Goal: Task Accomplishment & Management: Use online tool/utility

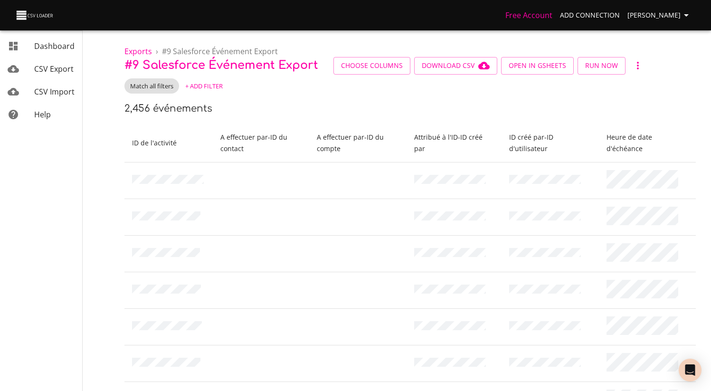
click at [49, 75] on link "CSV Export" at bounding box center [41, 68] width 82 height 23
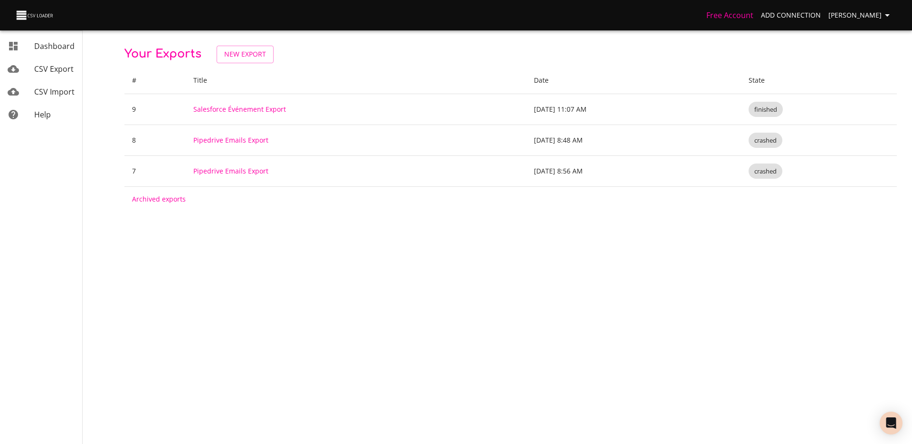
click at [453, 318] on body "Free Account Add Connection [PERSON_NAME] Dashboard CSV Export CSV Import Help …" at bounding box center [456, 222] width 912 height 444
click at [390, 207] on caption "Archived exports" at bounding box center [510, 199] width 772 height 25
click at [257, 49] on span "New Export" at bounding box center [245, 54] width 42 height 12
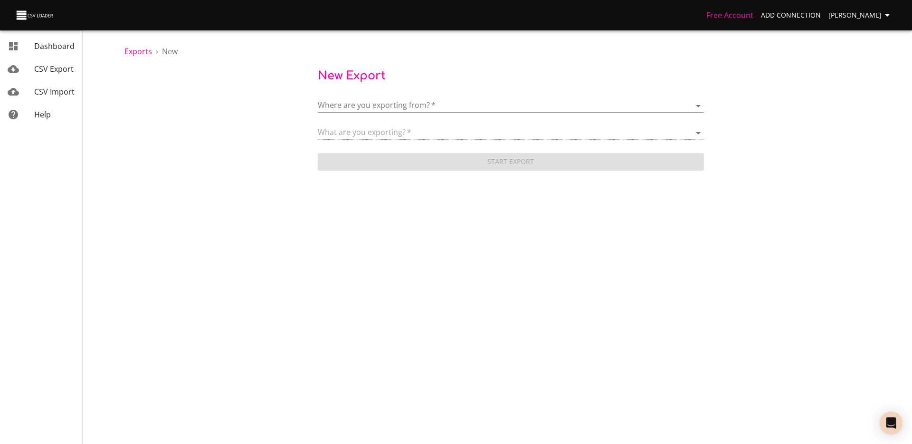
click at [420, 105] on body "Free Account Add Connection Théo Corbin Dashboard CSV Export CSV Import Help Ex…" at bounding box center [456, 222] width 912 height 444
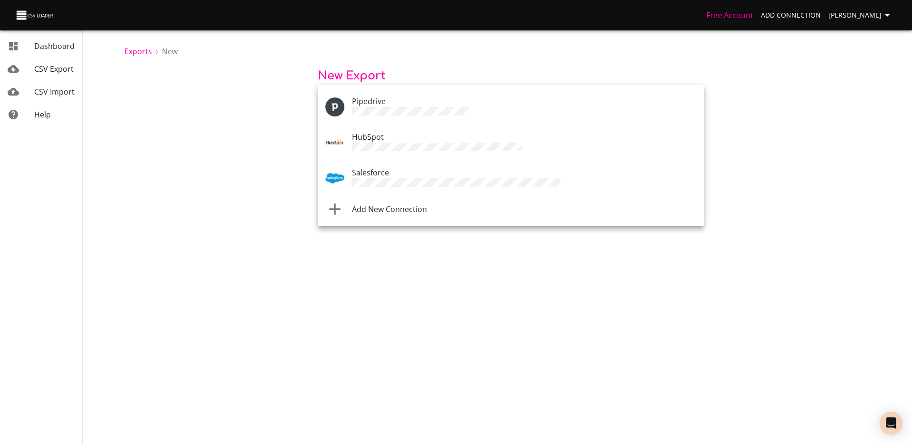
click at [388, 101] on div "Pipedrive" at bounding box center [524, 106] width 344 height 22
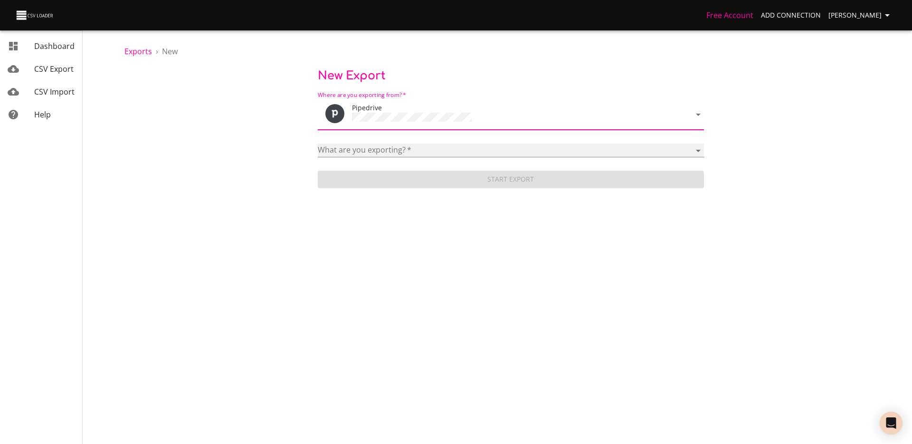
click at [457, 145] on select "Activities Activity Types Deal Products Deals Email Threads Emails Notes Organi…" at bounding box center [511, 150] width 386 height 14
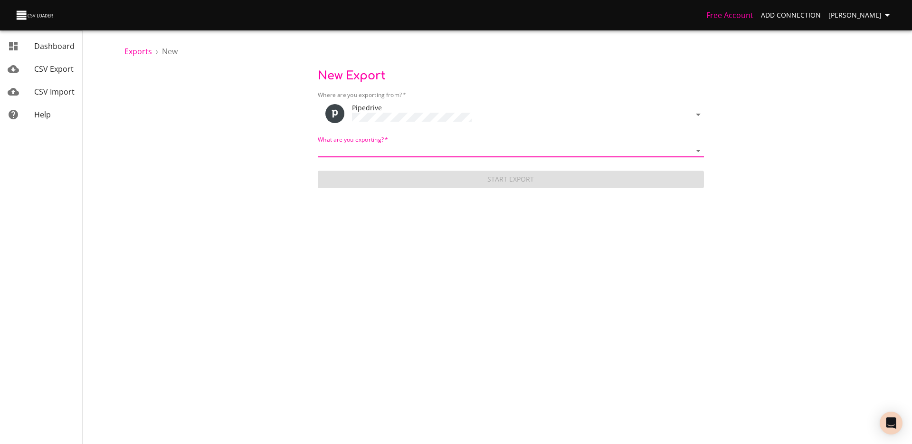
click at [419, 117] on body "Free Account Add Connection Théo Corbin Dashboard CSV Export CSV Import Help Ex…" at bounding box center [456, 222] width 912 height 444
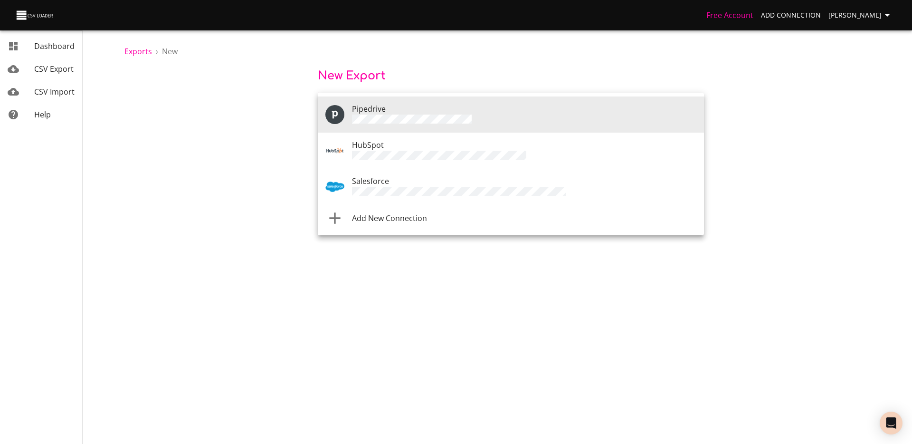
click at [372, 213] on span "Add New Connection" at bounding box center [389, 218] width 75 height 10
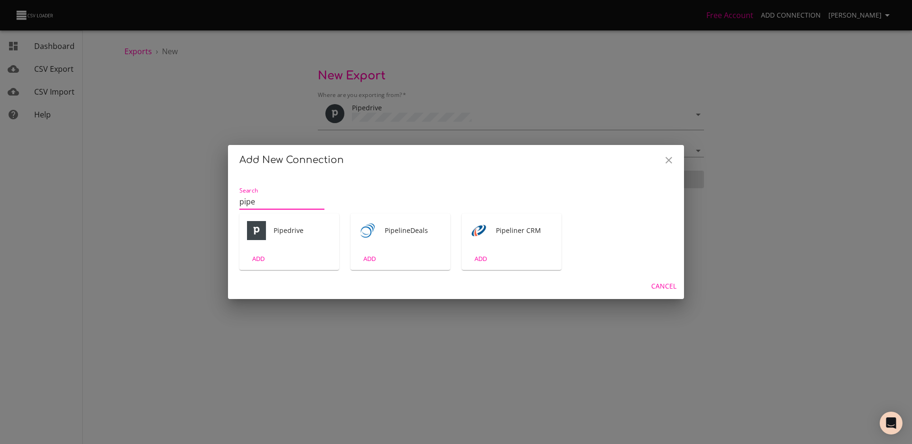
type input "pipe"
click at [298, 235] on span "Pipedrive" at bounding box center [303, 231] width 58 height 10
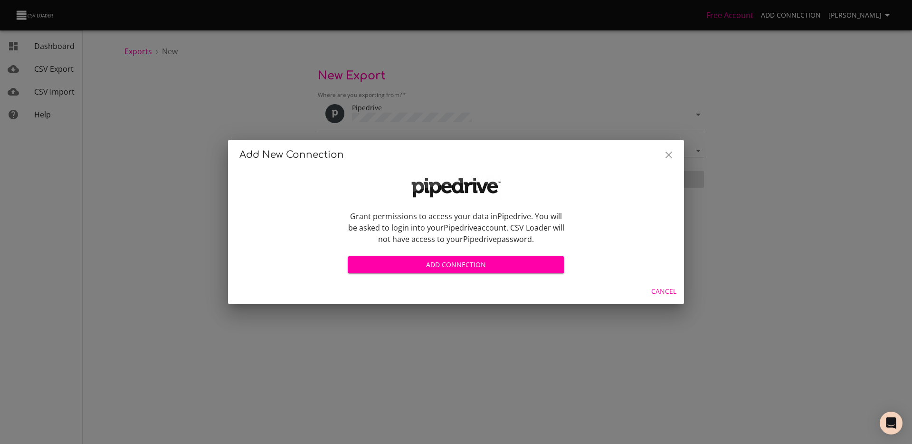
click at [485, 268] on span "Add Connection" at bounding box center [455, 265] width 201 height 12
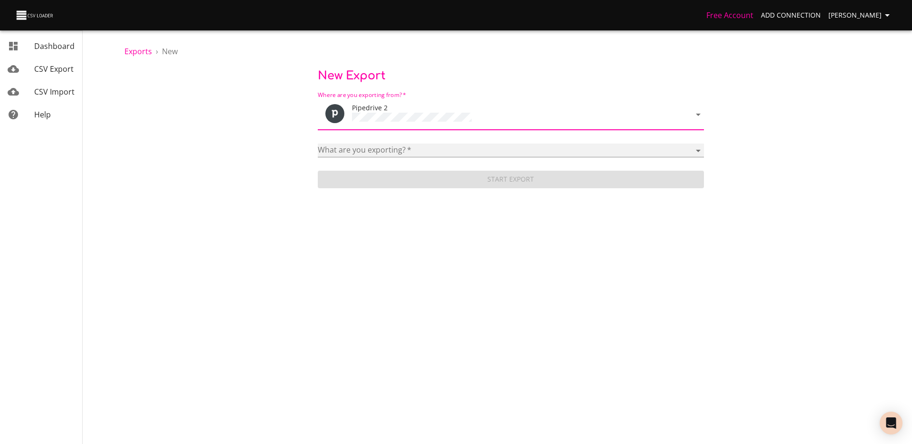
click at [396, 144] on select "Activities Activity Types Deal Products Deals Email Threads Emails Notes Organi…" at bounding box center [511, 150] width 386 height 14
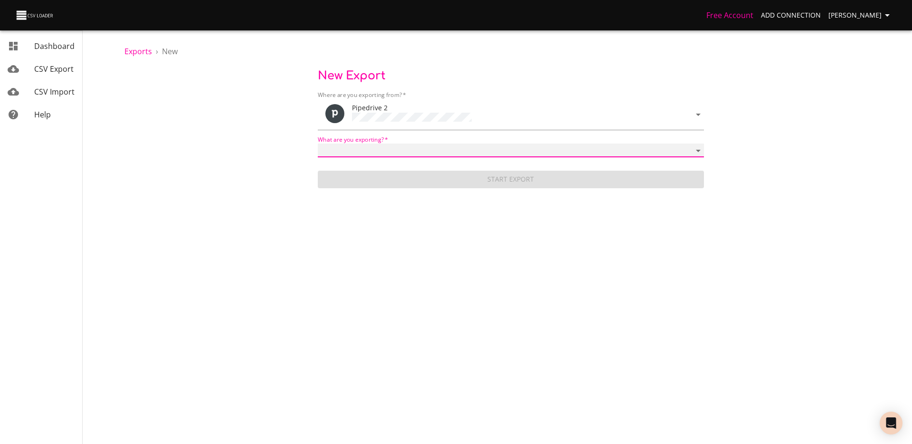
select select "mail_messages"
click at [318, 143] on select "Activities Activity Types Deal Products Deals Email Threads Emails Notes Organi…" at bounding box center [511, 150] width 386 height 14
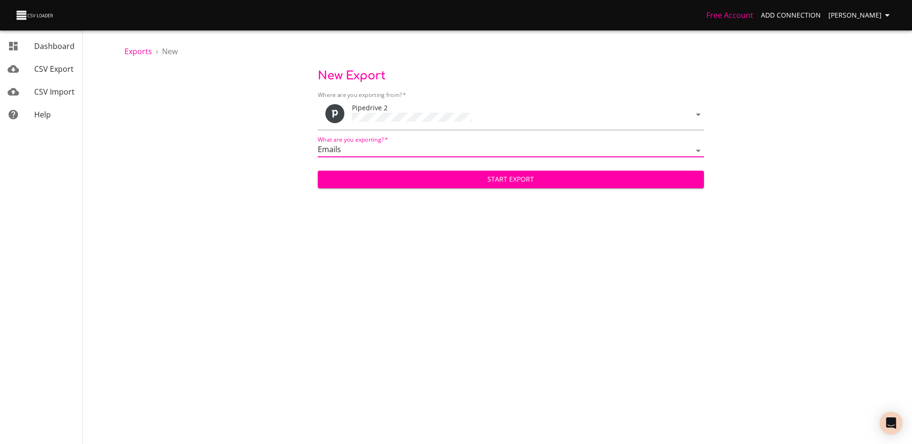
click at [470, 173] on span "Start Export" at bounding box center [510, 179] width 371 height 12
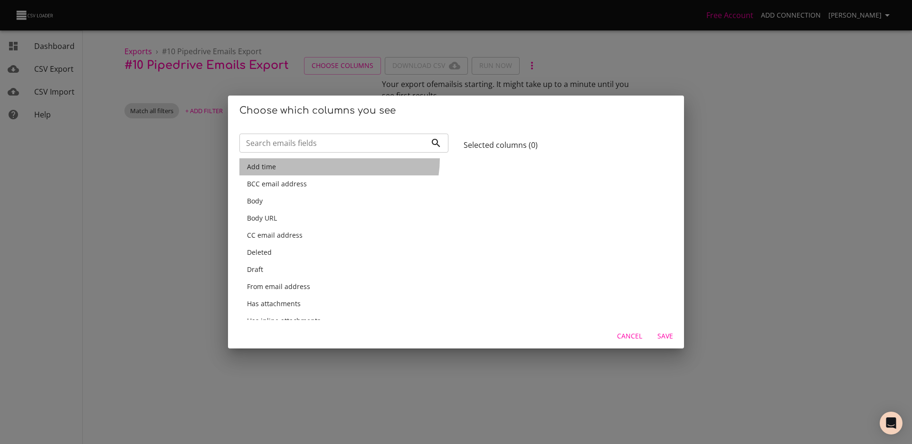
click at [326, 159] on div "Add time" at bounding box center [343, 166] width 209 height 17
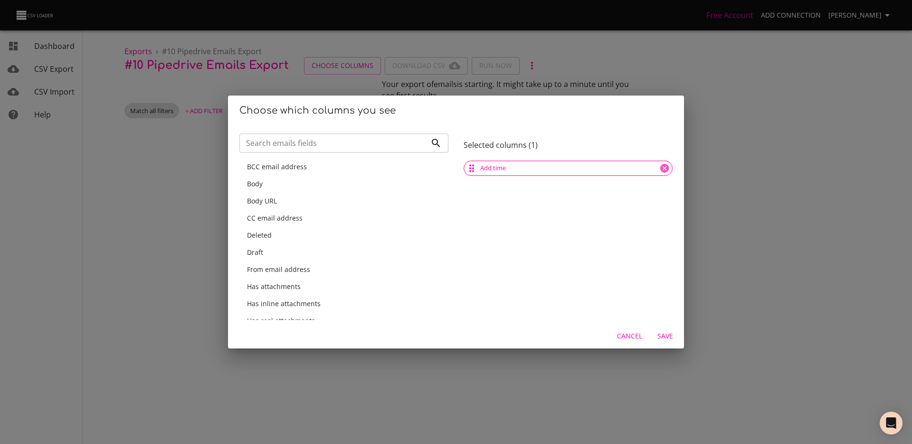
click at [314, 196] on div "Body URL" at bounding box center [344, 201] width 194 height 10
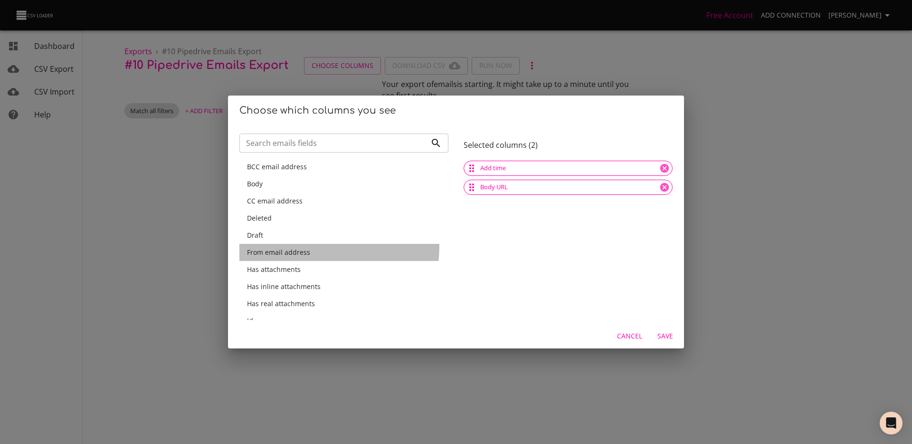
click at [314, 247] on div "From email address" at bounding box center [343, 252] width 209 height 17
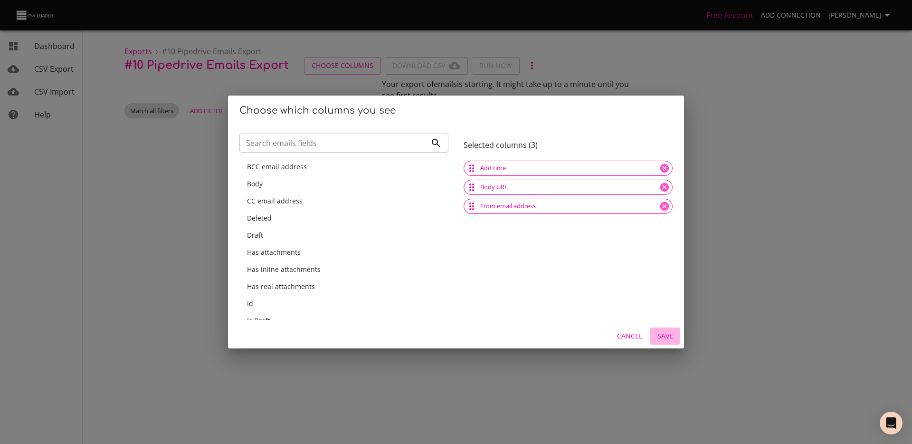
click at [674, 336] on span "Save" at bounding box center [665, 336] width 23 height 12
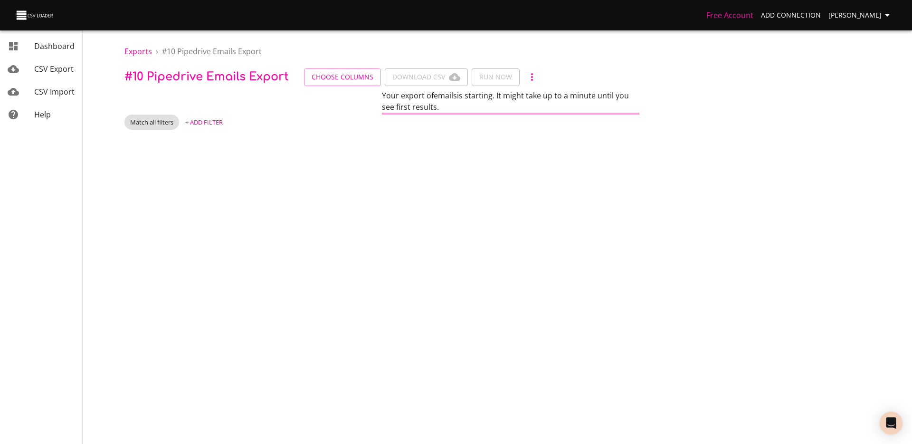
click at [514, 108] on div "Your export of emails is starting. It might take up to a minute until you see f…" at bounding box center [510, 101] width 257 height 23
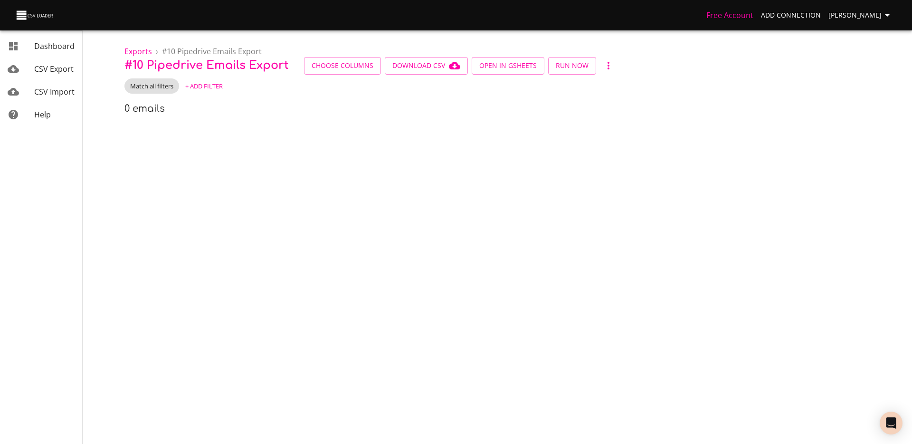
click at [260, 105] on div "0 emails" at bounding box center [510, 108] width 772 height 15
click at [56, 67] on span "CSV Export" at bounding box center [53, 69] width 39 height 10
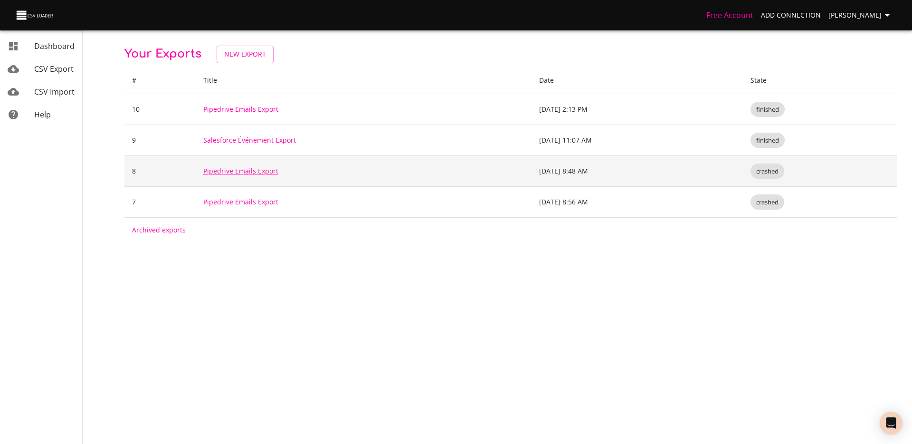
click at [241, 174] on link "Pipedrive Emails Export" at bounding box center [240, 170] width 75 height 9
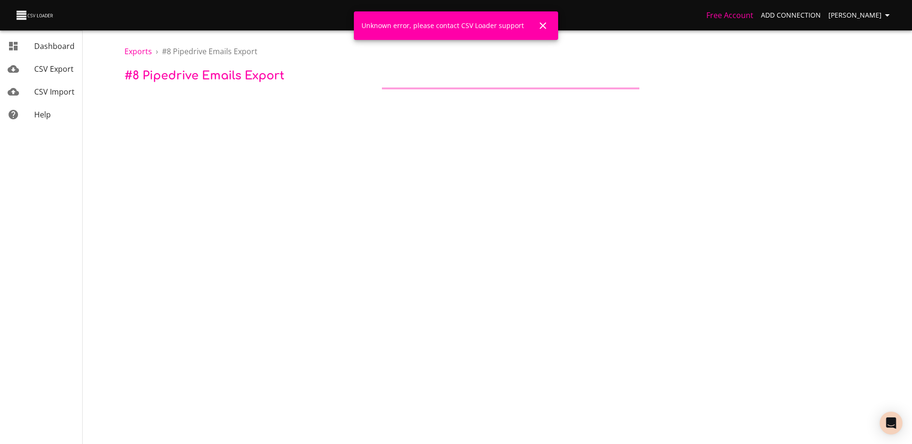
click at [470, 32] on div "Unknown error, please contact CSV Loader support" at bounding box center [443, 25] width 162 height 17
click at [461, 121] on body "Free Account Add Connection Théo Corbin Dashboard CSV Export CSV Import Help Ex…" at bounding box center [456, 222] width 912 height 444
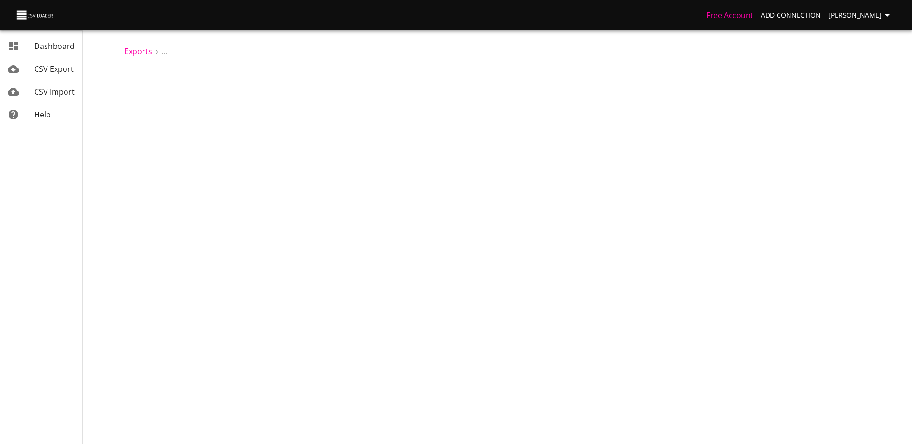
click at [461, 121] on body "Free Account Add Connection [PERSON_NAME] Dashboard CSV Export CSV Import Help …" at bounding box center [456, 222] width 912 height 444
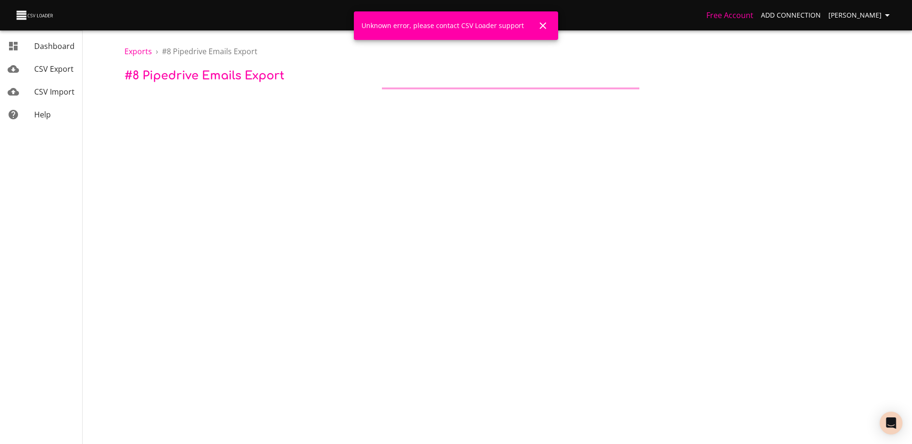
click at [52, 88] on span "CSV Import" at bounding box center [54, 91] width 40 height 10
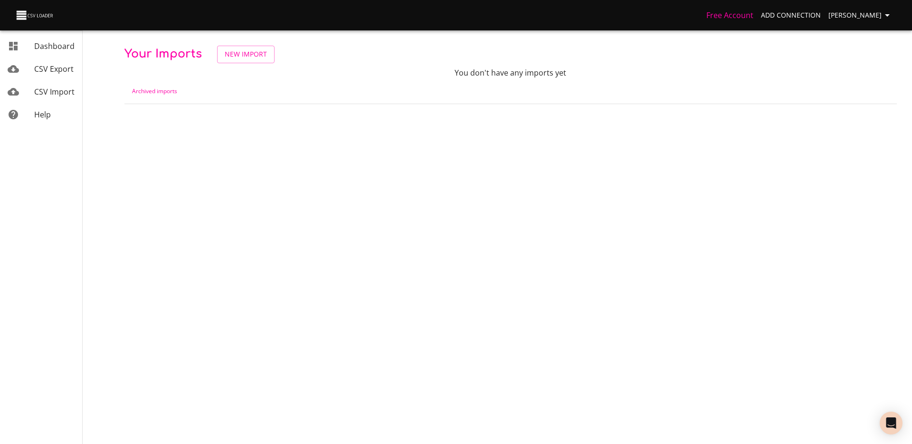
click at [52, 94] on span "CSV Import" at bounding box center [54, 91] width 40 height 10
drag, startPoint x: 470, startPoint y: 106, endPoint x: 506, endPoint y: 117, distance: 38.2
click at [506, 117] on body "Free Account Add Connection [PERSON_NAME] Dashboard CSV Export CSV Import Help …" at bounding box center [456, 222] width 912 height 444
drag, startPoint x: 701, startPoint y: 8, endPoint x: 778, endPoint y: 21, distance: 77.6
click at [778, 21] on div "Free Account Add Connection [PERSON_NAME]" at bounding box center [456, 15] width 912 height 30
